Goal: Information Seeking & Learning: Learn about a topic

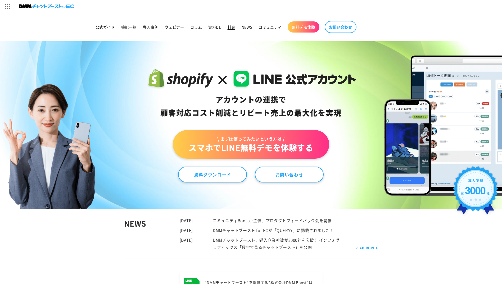
click at [228, 29] on span "料金" at bounding box center [232, 27] width 8 height 5
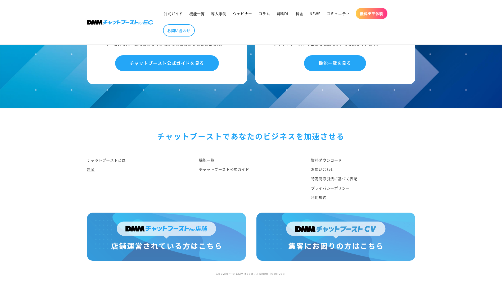
scroll to position [660, 0]
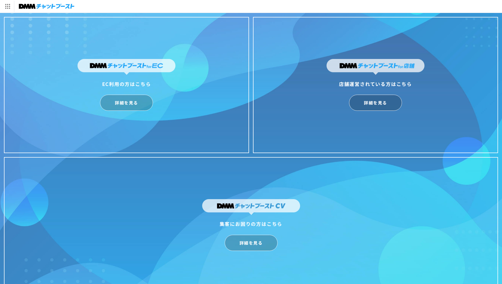
scroll to position [13, 0]
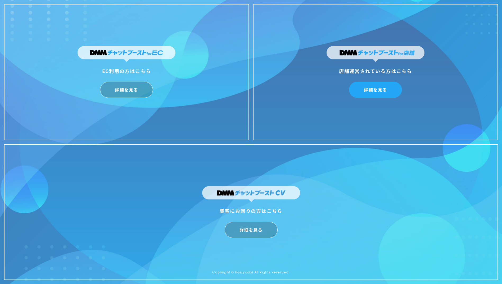
click at [377, 96] on link "詳細を見る" at bounding box center [375, 90] width 53 height 16
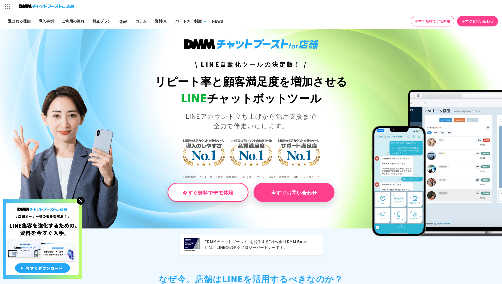
click at [93, 21] on link "料金プラン" at bounding box center [101, 21] width 27 height 16
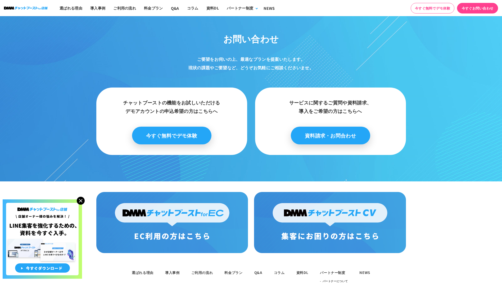
scroll to position [2693, 0]
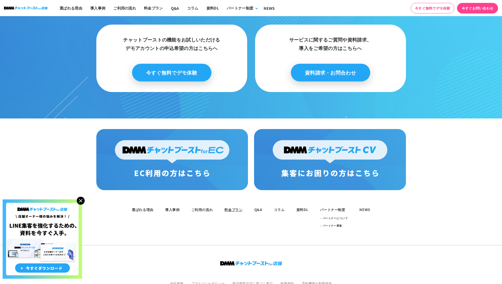
click at [239, 207] on link "料金プラン" at bounding box center [233, 209] width 18 height 5
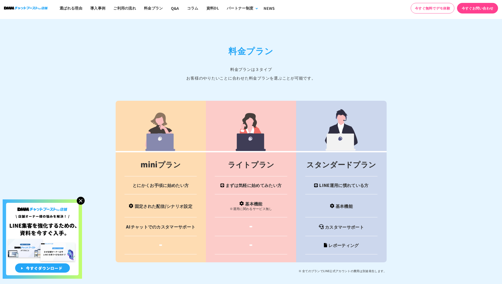
click at [258, 163] on td "ライトプラン" at bounding box center [251, 164] width 90 height 25
click at [254, 218] on td at bounding box center [251, 227] width 90 height 19
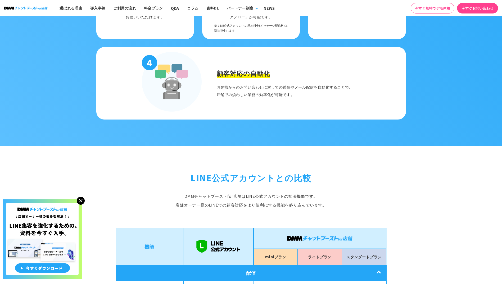
scroll to position [601, 0]
